Goal: Transaction & Acquisition: Download file/media

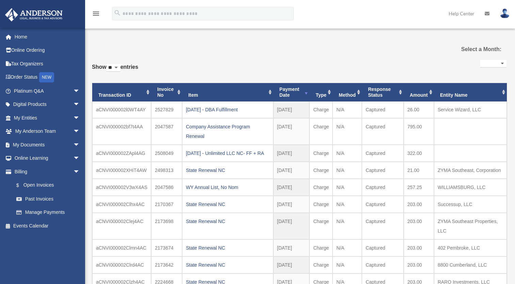
select select
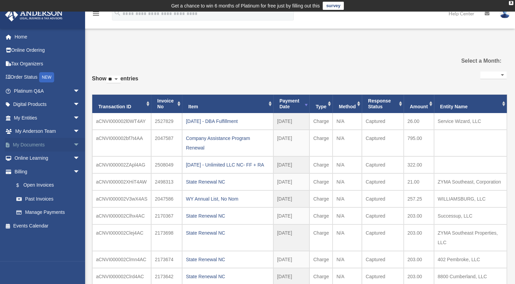
click at [73, 143] on span "arrow_drop_down" at bounding box center [80, 145] width 14 height 14
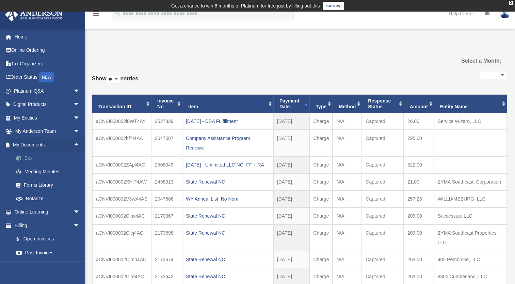
click at [33, 159] on link "Box" at bounding box center [50, 158] width 81 height 14
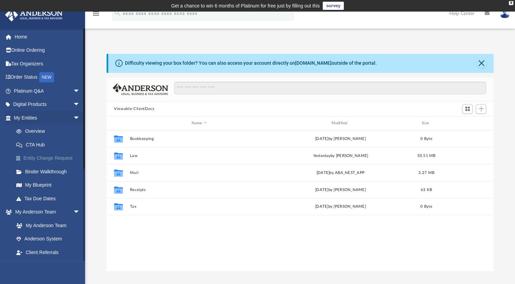
scroll to position [149, 381]
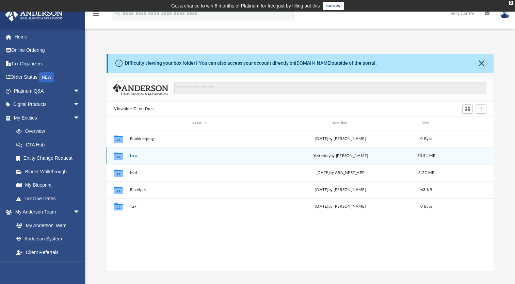
click at [133, 156] on button "Law" at bounding box center [199, 155] width 138 height 4
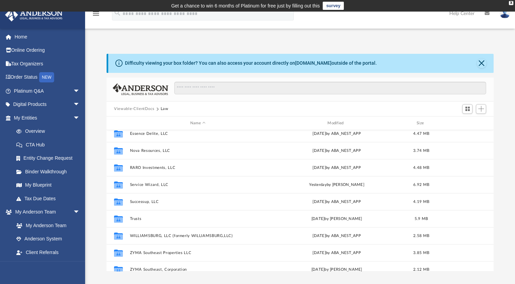
scroll to position [56, 0]
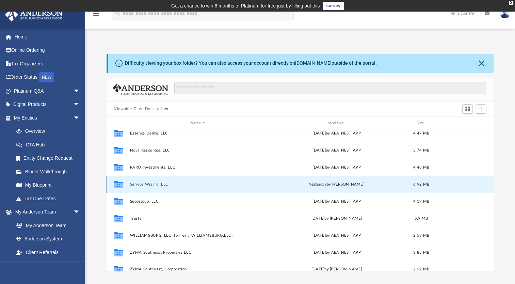
click at [158, 183] on button "Service Wizard, LLC" at bounding box center [198, 184] width 136 height 4
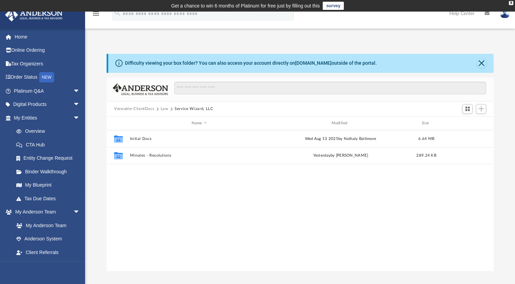
scroll to position [0, 0]
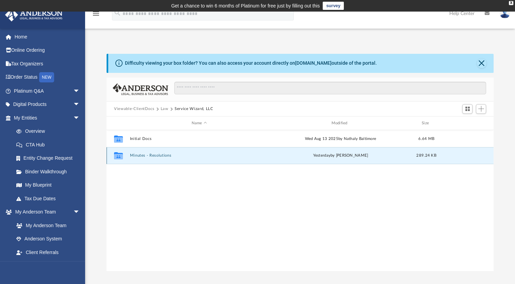
click at [140, 156] on button "Minutes - Resolutions" at bounding box center [199, 155] width 138 height 4
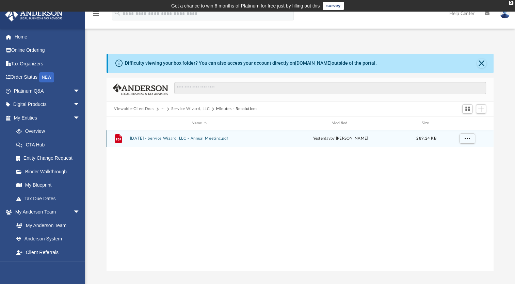
click at [164, 137] on button "[DATE] - Service Wizard, LLC - Annual Meeting.pdf" at bounding box center [199, 138] width 138 height 4
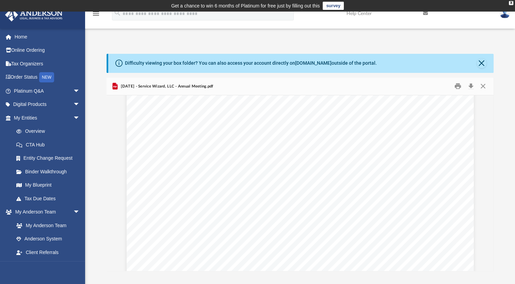
scroll to position [3760, 0]
click at [469, 85] on button "Download" at bounding box center [470, 86] width 12 height 11
